Goal: Task Accomplishment & Management: Manage account settings

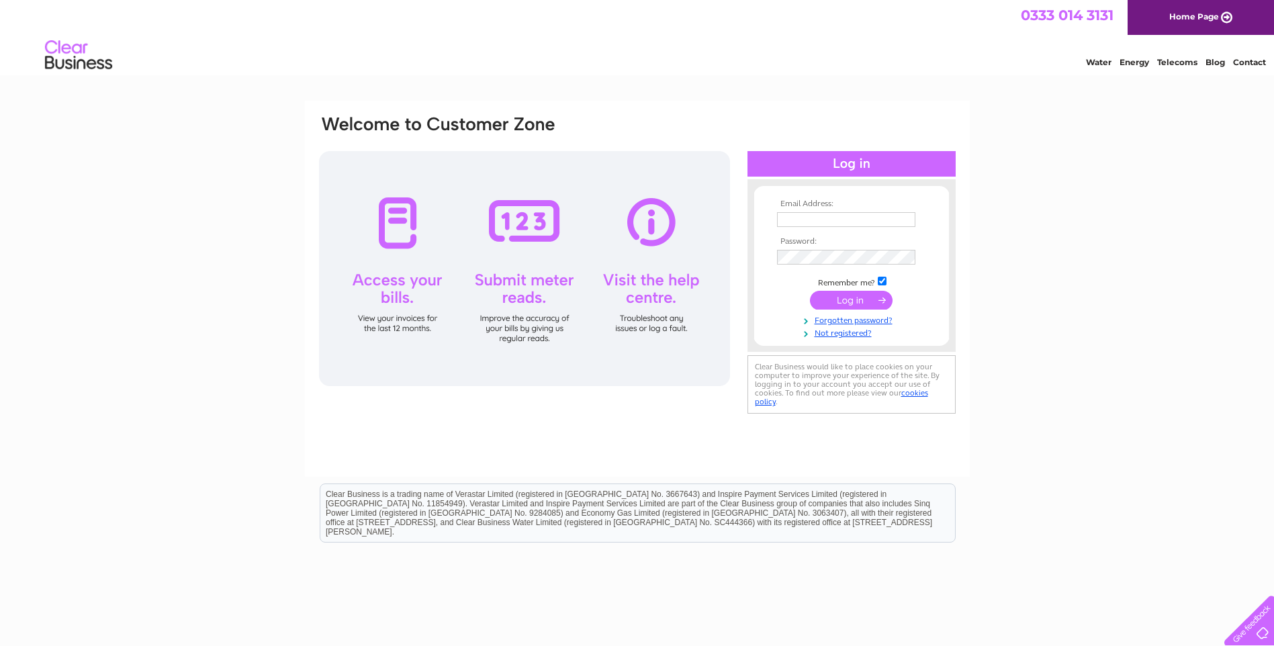
type input "brackenhowe@googlemail.com"
click at [848, 300] on input "submit" at bounding box center [851, 300] width 83 height 19
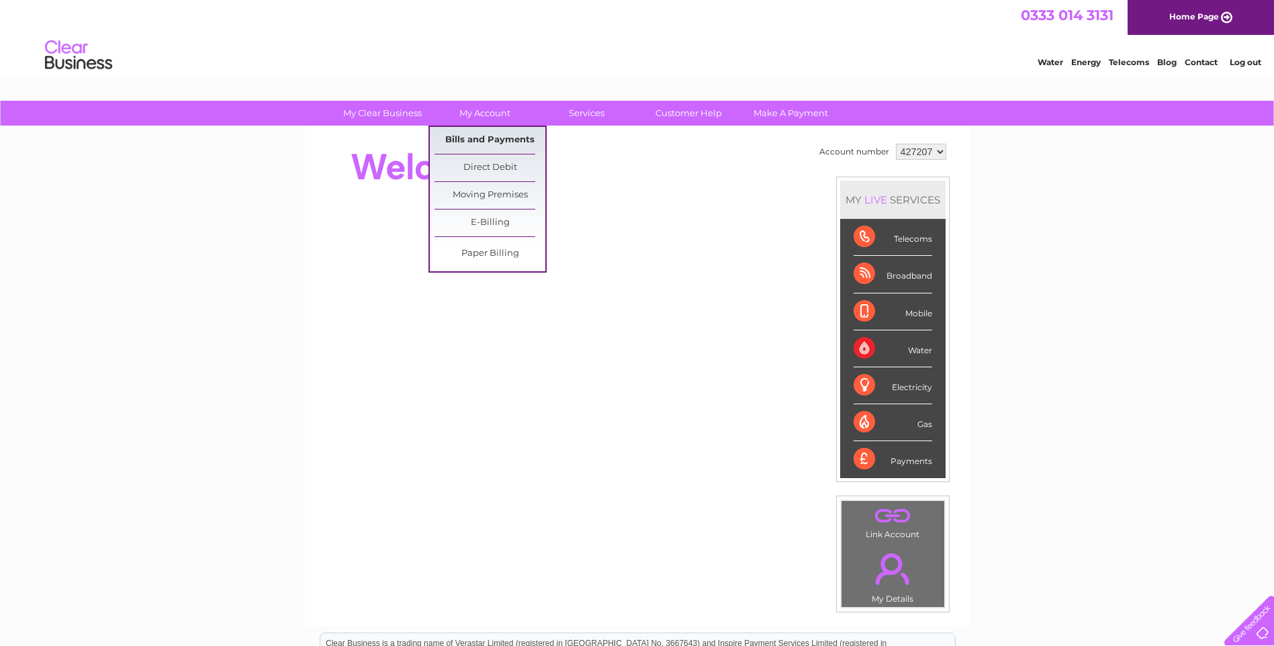
click at [494, 140] on link "Bills and Payments" at bounding box center [490, 140] width 111 height 27
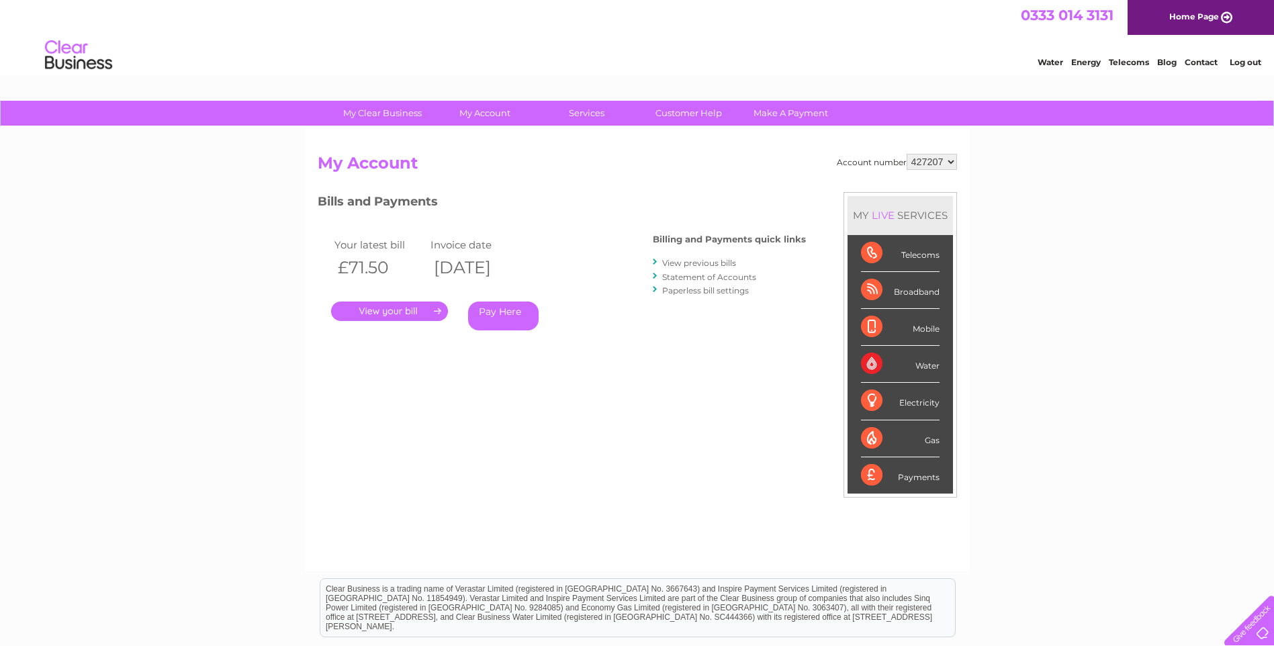
click at [703, 261] on link "View previous bills" at bounding box center [699, 263] width 74 height 10
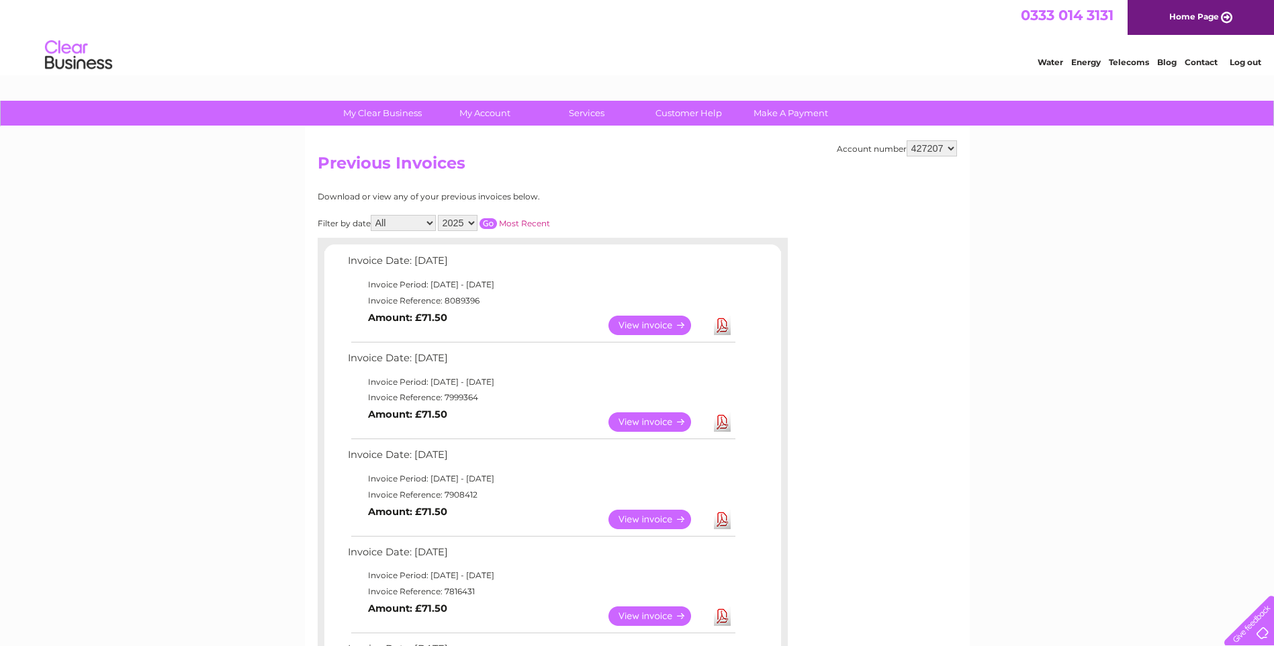
click at [660, 322] on link "View" at bounding box center [658, 325] width 99 height 19
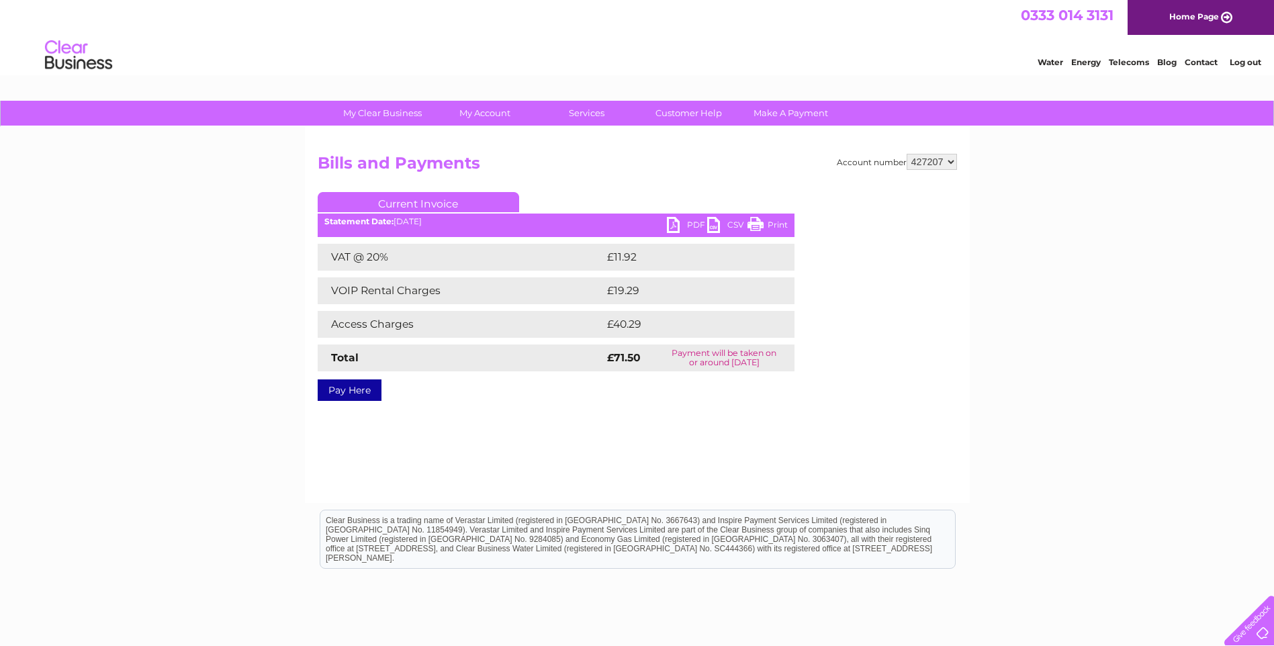
click at [671, 225] on link "PDF" at bounding box center [687, 226] width 40 height 19
